Goal: Check status: Check status

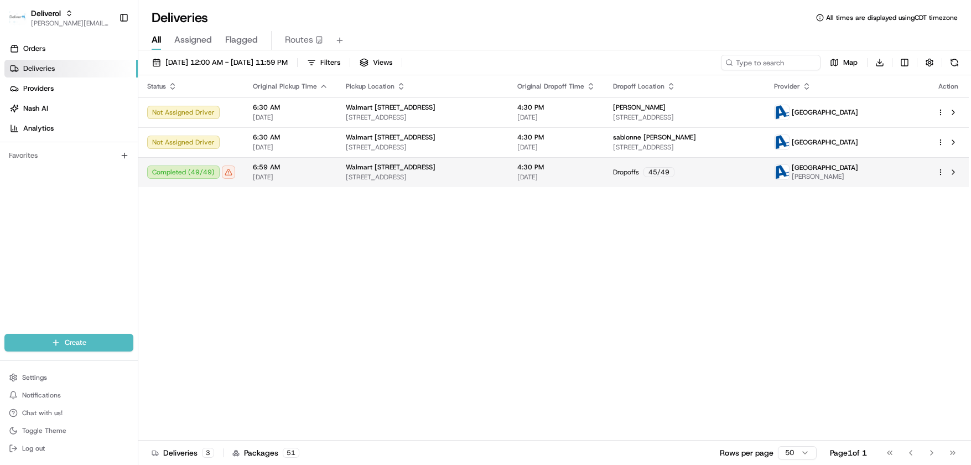
click at [179, 173] on div "Completed ( 49 / 49 )" at bounding box center [191, 171] width 88 height 13
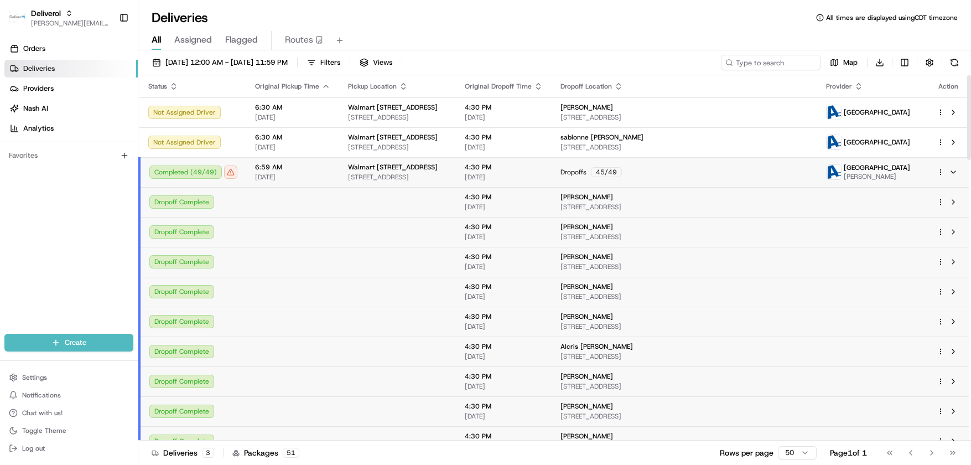
click at [939, 174] on html "Deliverol [PERSON_NAME][EMAIL_ADDRESS][PERSON_NAME][DOMAIN_NAME] Toggle Sidebar…" at bounding box center [485, 232] width 971 height 465
click at [906, 210] on span "Delivery Details" at bounding box center [892, 206] width 49 height 9
